Goal: Complete application form

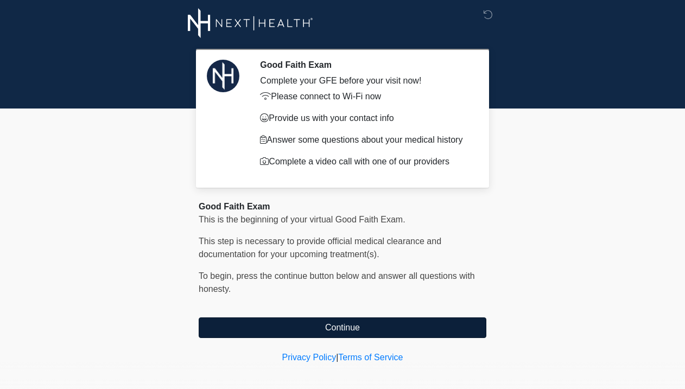
click at [364, 330] on button "Continue" at bounding box center [343, 328] width 288 height 21
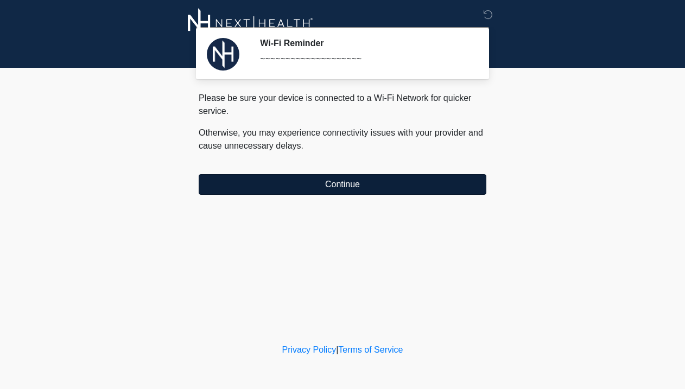
click at [339, 190] on button "Continue" at bounding box center [343, 184] width 288 height 21
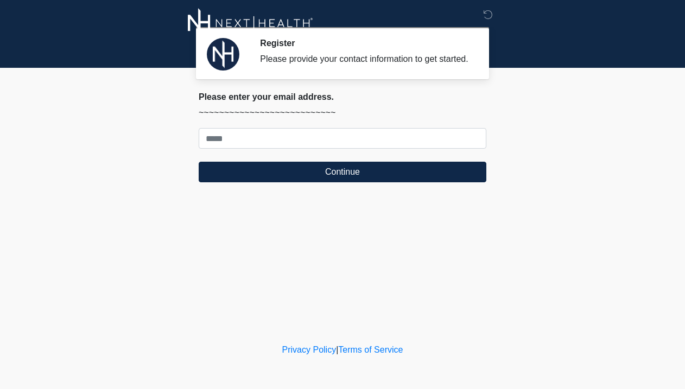
click at [296, 160] on form "Continue" at bounding box center [343, 155] width 288 height 54
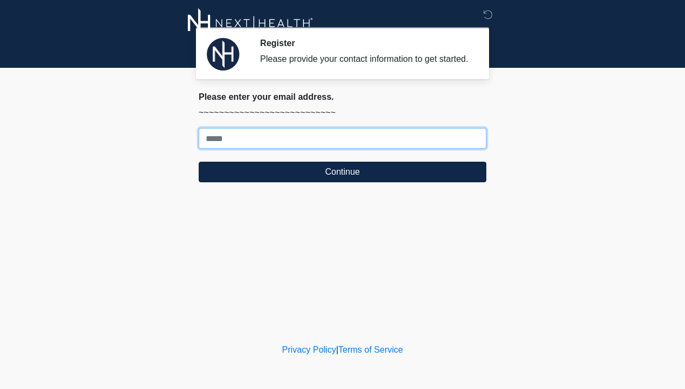
click at [283, 148] on input "Where should we email your treatment plan?" at bounding box center [343, 138] width 288 height 21
type input "***"
type input "**********"
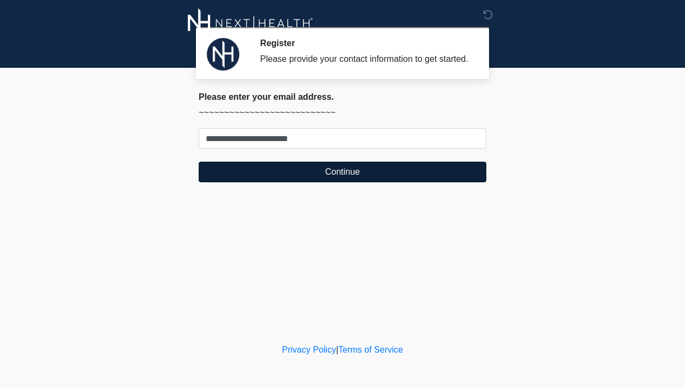
click at [321, 182] on button "Continue" at bounding box center [343, 172] width 288 height 21
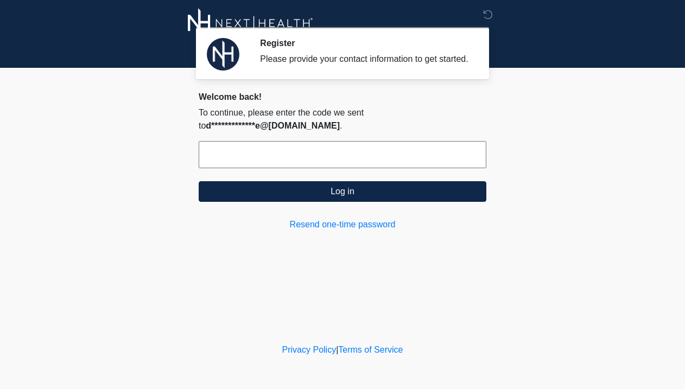
click at [300, 165] on input "text" at bounding box center [343, 154] width 288 height 27
paste input "******"
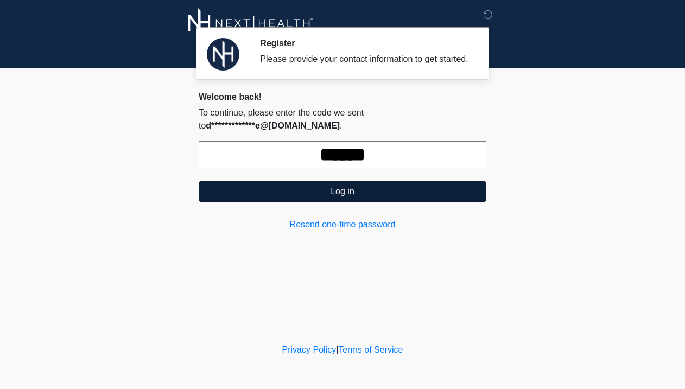
type input "******"
click at [333, 202] on button "Log in" at bounding box center [343, 191] width 288 height 21
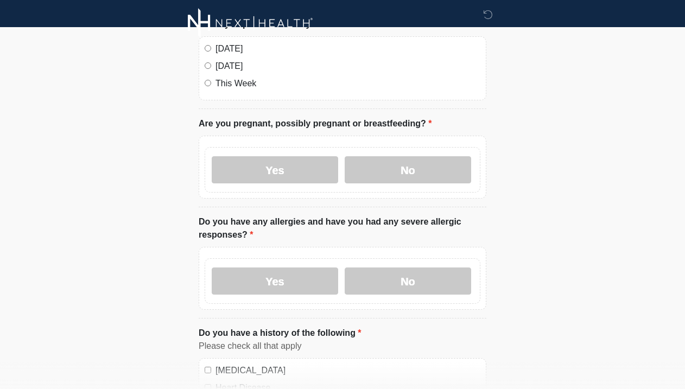
scroll to position [88, 0]
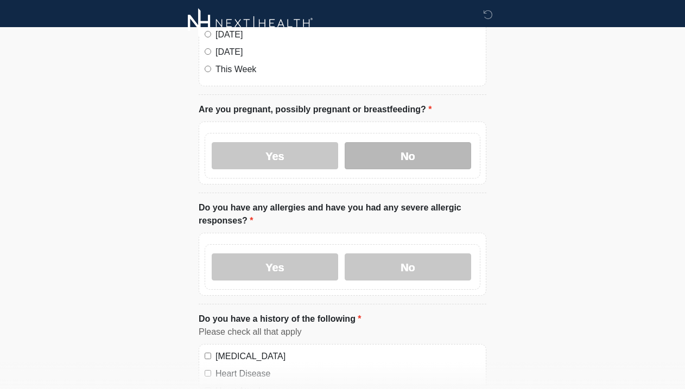
click at [441, 149] on label "No" at bounding box center [408, 155] width 127 height 27
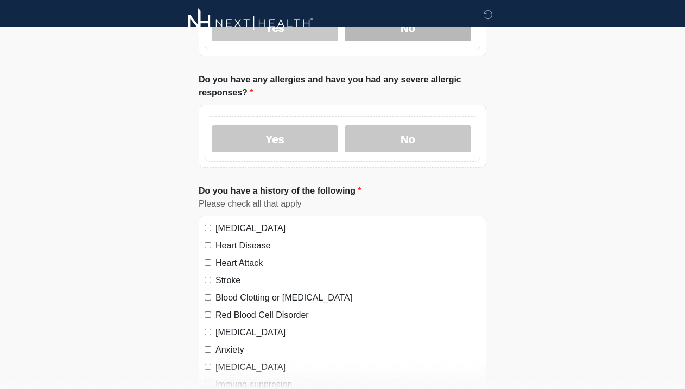
scroll to position [218, 0]
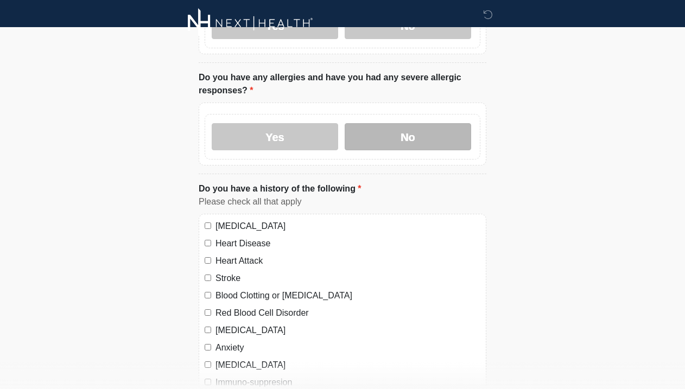
click at [425, 134] on label "No" at bounding box center [408, 136] width 127 height 27
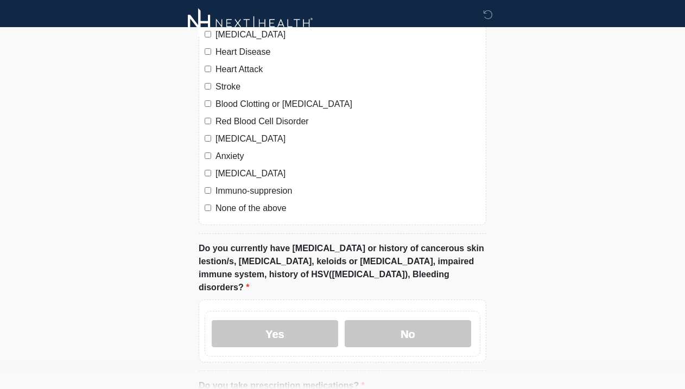
scroll to position [408, 0]
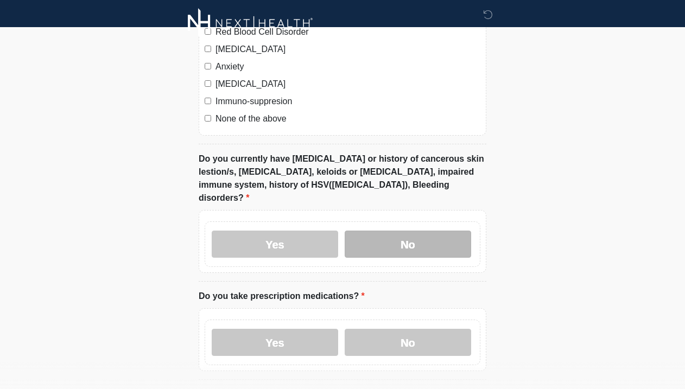
click at [412, 239] on label "No" at bounding box center [408, 244] width 127 height 27
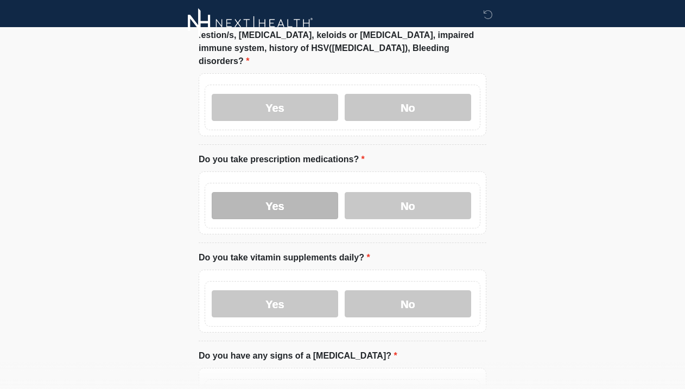
scroll to position [640, 0]
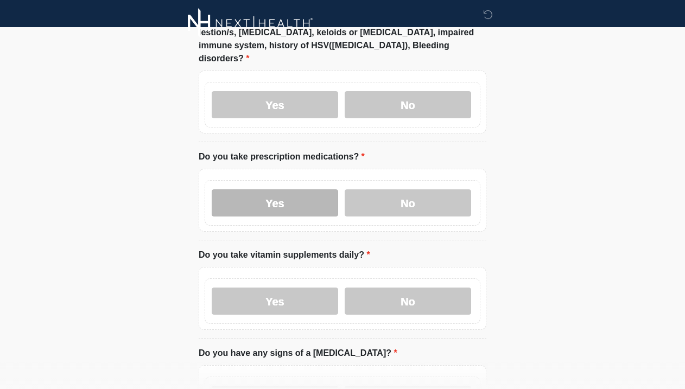
click at [292, 200] on label "Yes" at bounding box center [275, 203] width 127 height 27
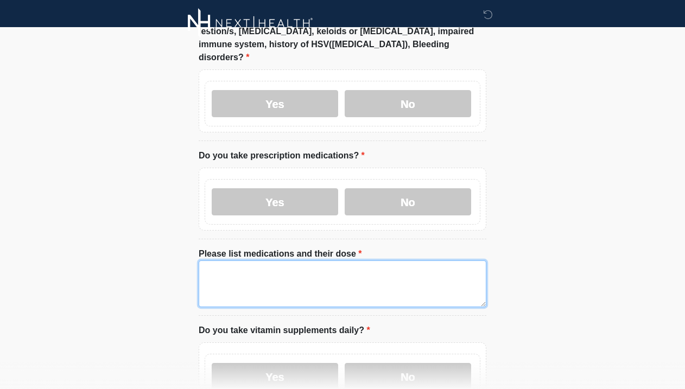
click at [268, 262] on textarea "Please list medications and their dose" at bounding box center [343, 284] width 288 height 47
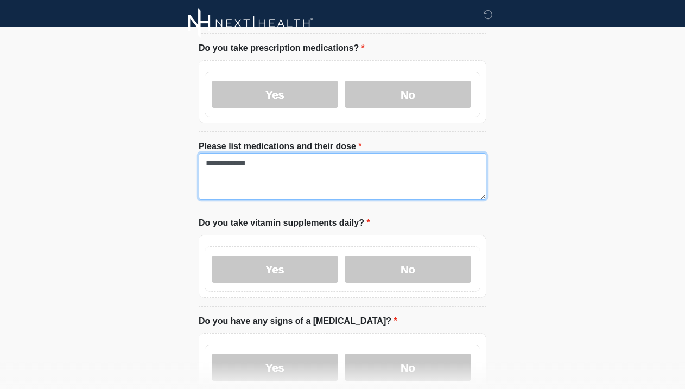
scroll to position [749, 0]
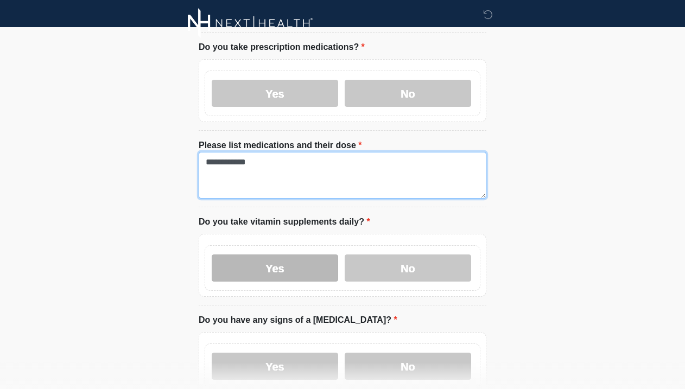
type textarea "**********"
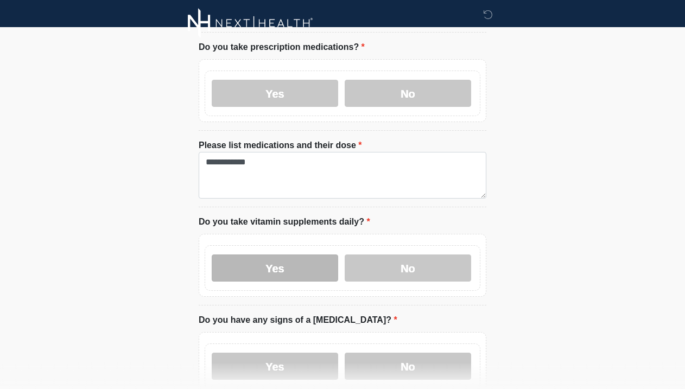
click at [329, 261] on label "Yes" at bounding box center [275, 268] width 127 height 27
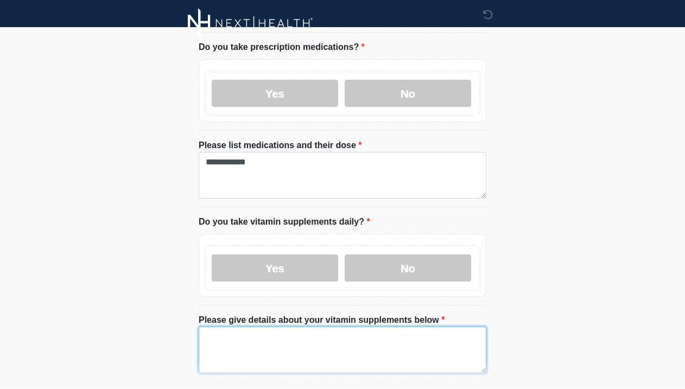
click at [288, 335] on textarea "Please give details about your vitamin supplements below" at bounding box center [343, 350] width 288 height 47
click at [243, 327] on textarea "**********" at bounding box center [343, 350] width 288 height 47
click at [430, 331] on textarea "**********" at bounding box center [343, 350] width 288 height 47
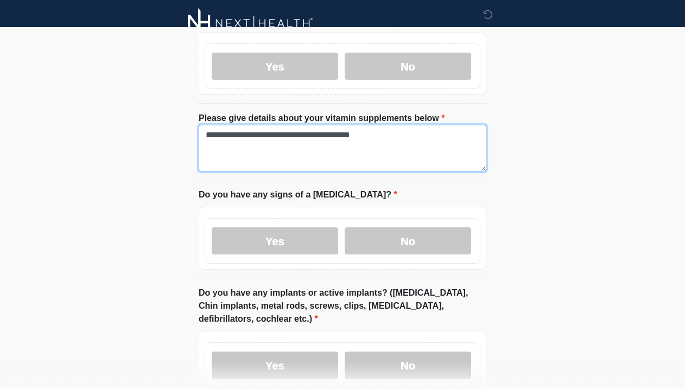
scroll to position [959, 0]
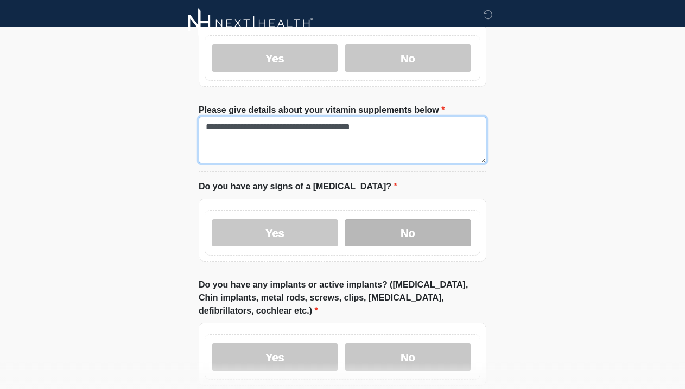
type textarea "**********"
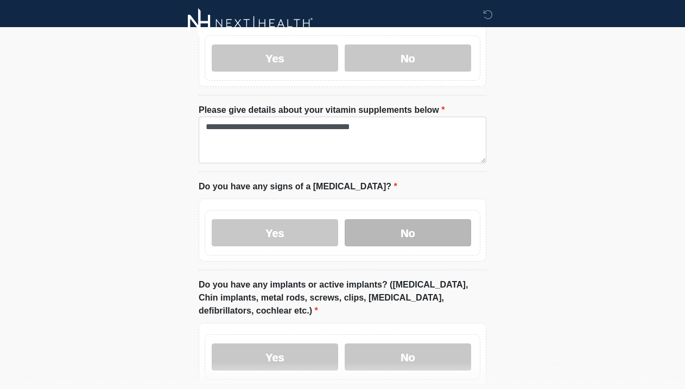
click at [425, 219] on label "No" at bounding box center [408, 232] width 127 height 27
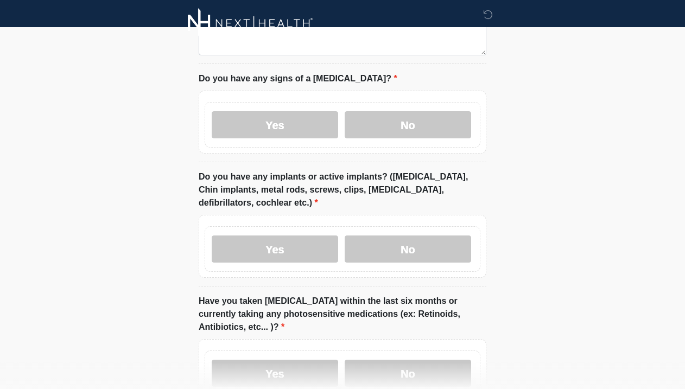
scroll to position [1077, 0]
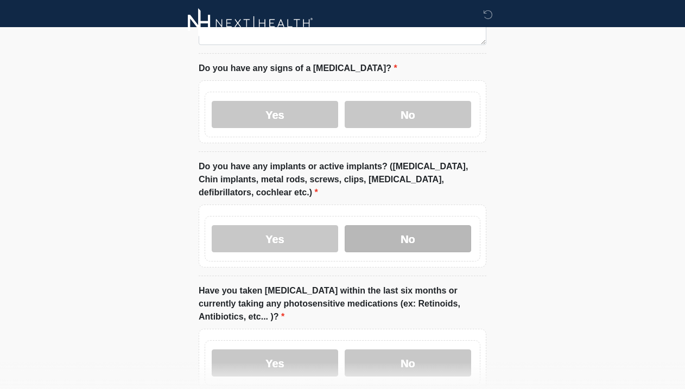
click at [408, 225] on label "No" at bounding box center [408, 238] width 127 height 27
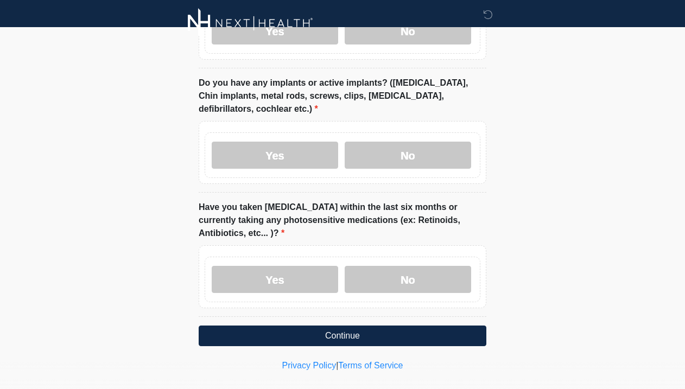
scroll to position [1160, 0]
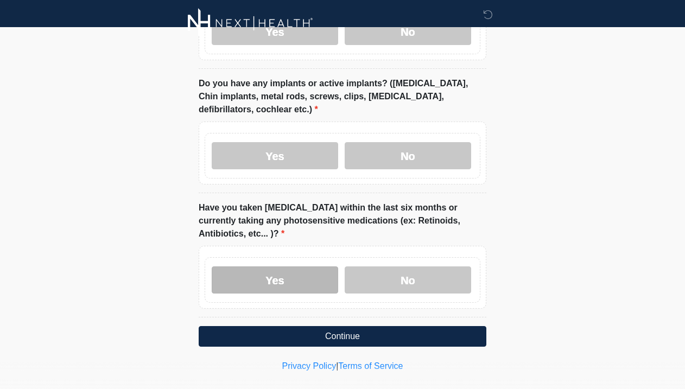
click at [295, 267] on label "Yes" at bounding box center [275, 280] width 127 height 27
drag, startPoint x: 488, startPoint y: 211, endPoint x: 660, endPoint y: 206, distance: 172.2
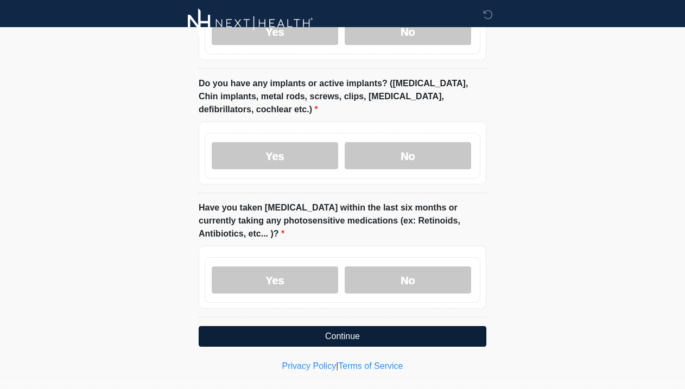
click at [379, 326] on button "Continue" at bounding box center [343, 336] width 288 height 21
click at [386, 326] on button "Continue" at bounding box center [343, 336] width 288 height 21
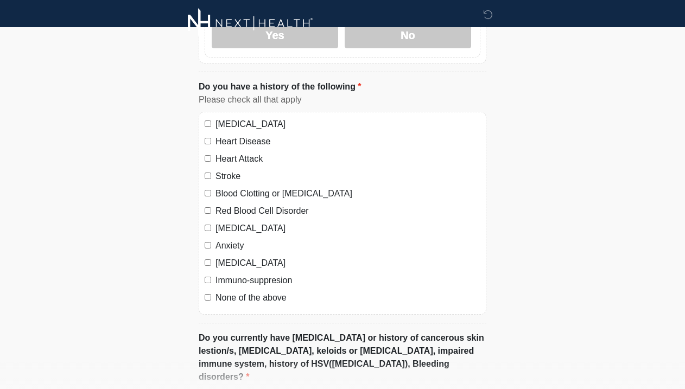
scroll to position [0, 0]
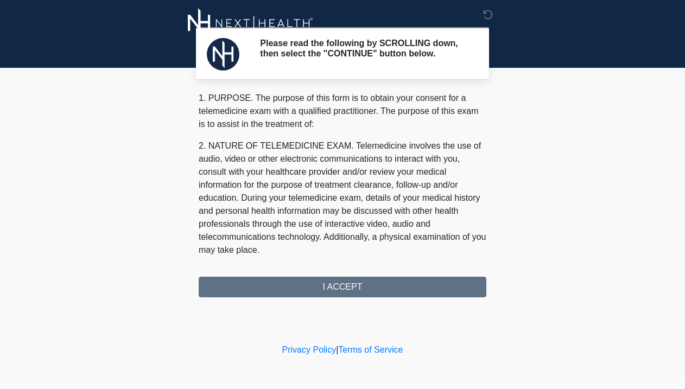
click at [378, 293] on div "1. PURPOSE. The purpose of this form is to obtain your consent for a telemedici…" at bounding box center [343, 195] width 288 height 206
click at [362, 195] on p "2. NATURE OF TELEMEDICINE EXAM. Telemedicine involves the use of audio, video o…" at bounding box center [343, 198] width 288 height 117
click at [338, 292] on div "1. PURPOSE. The purpose of this form is to obtain your consent for a telemedici…" at bounding box center [343, 195] width 288 height 206
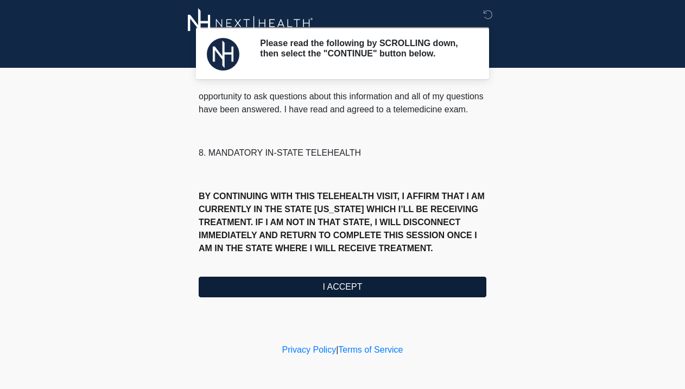
scroll to position [523, 0]
click at [324, 293] on button "I ACCEPT" at bounding box center [343, 287] width 288 height 21
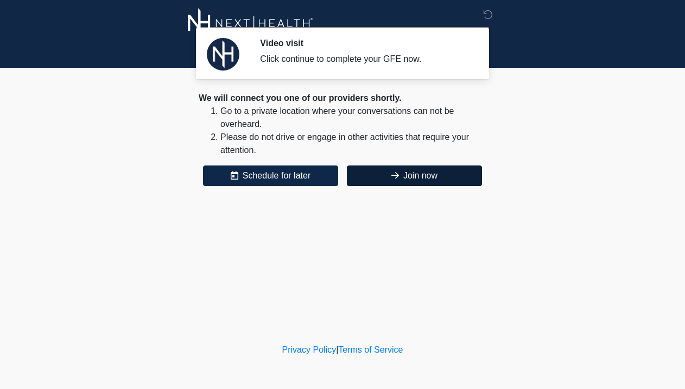
click at [419, 179] on button "Join now" at bounding box center [414, 176] width 135 height 21
